Goal: Entertainment & Leisure: Consume media (video, audio)

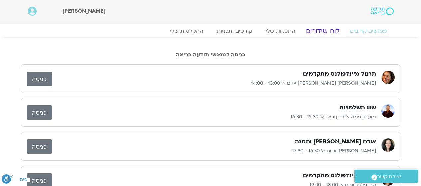
click at [317, 29] on link "לוח שידורים" at bounding box center [322, 31] width 50 height 8
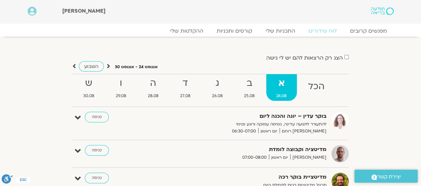
click at [107, 64] on icon at bounding box center [108, 66] width 3 height 7
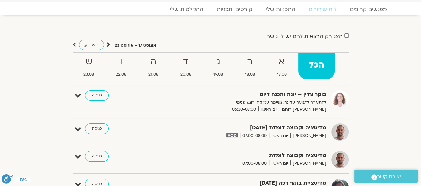
scroll to position [33, 0]
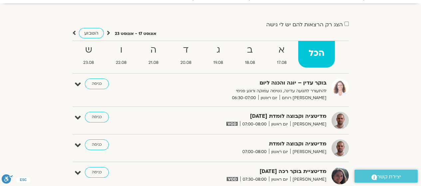
click at [226, 54] on strong "ג" at bounding box center [218, 50] width 30 height 15
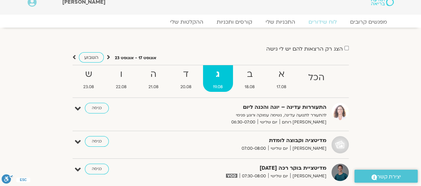
scroll to position [0, 0]
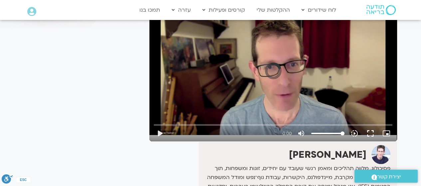
scroll to position [67, 0]
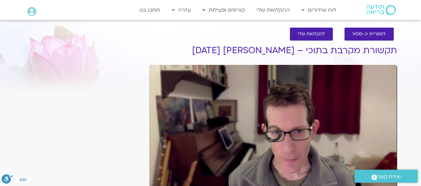
scroll to position [35, 0]
